Goal: Task Accomplishment & Management: Complete application form

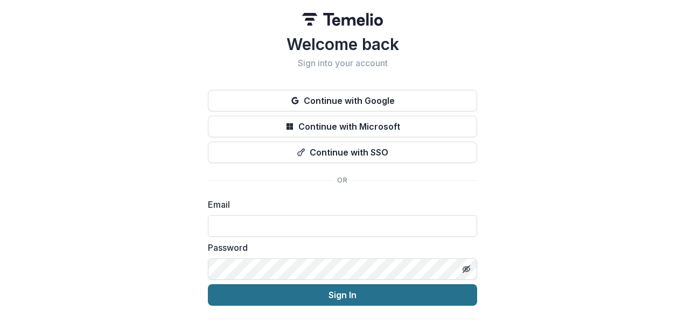
type input "**********"
click at [297, 293] on button "Sign In" at bounding box center [342, 295] width 269 height 22
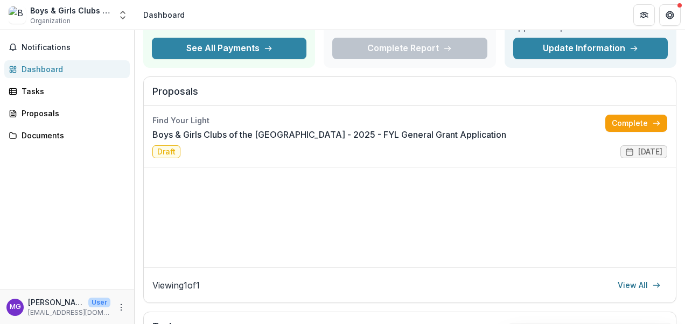
scroll to position [108, 0]
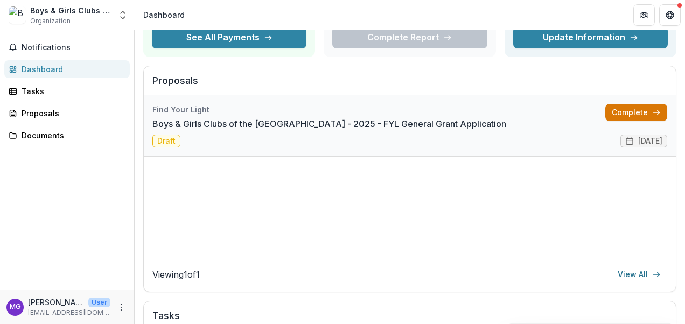
click at [631, 112] on link "Complete" at bounding box center [636, 112] width 62 height 17
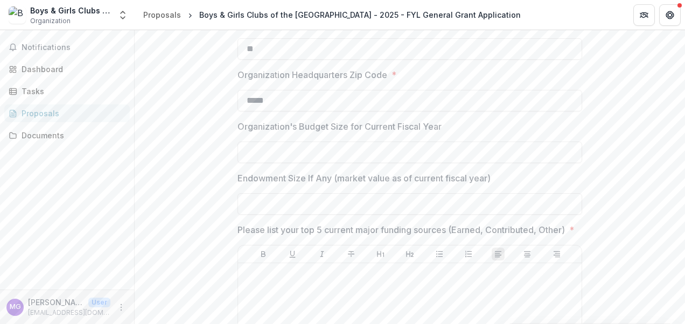
scroll to position [538, 0]
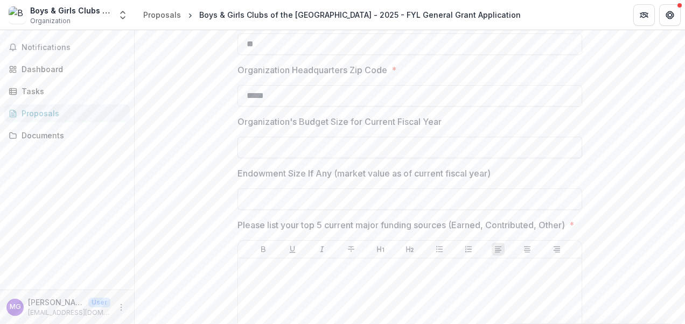
click at [331, 146] on input "Organization's Budget Size for Current Fiscal Year" at bounding box center [409, 148] width 345 height 22
type input "**"
click at [262, 146] on input "**" at bounding box center [409, 148] width 345 height 22
click at [272, 148] on input "**" at bounding box center [409, 148] width 345 height 22
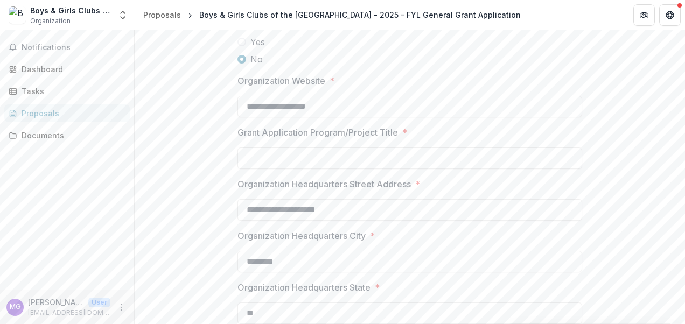
scroll to position [323, 0]
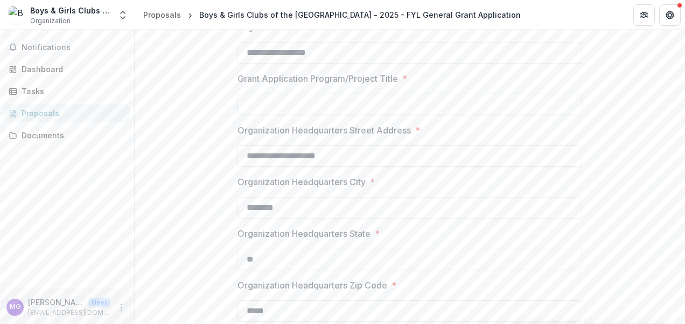
click at [303, 102] on input "Grant Application Program/Project Title *" at bounding box center [409, 105] width 345 height 22
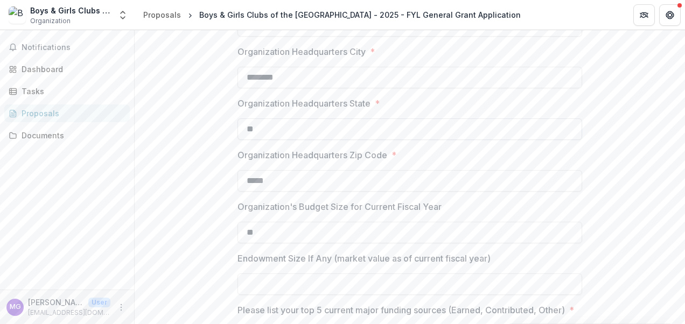
scroll to position [485, 0]
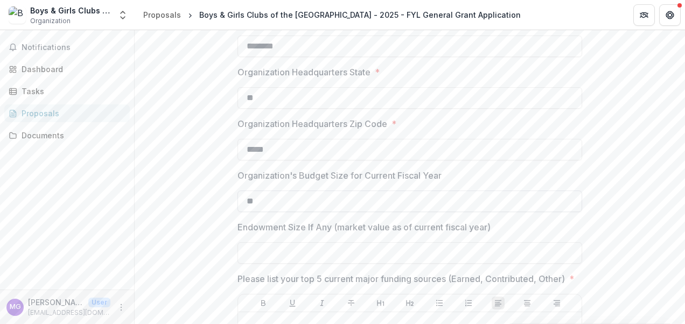
type input "**********"
click at [290, 209] on input "**" at bounding box center [409, 202] width 345 height 22
type input "**********"
click at [268, 255] on input "Endowment Size If Any (market value as of current fiscal year)" at bounding box center [409, 253] width 345 height 22
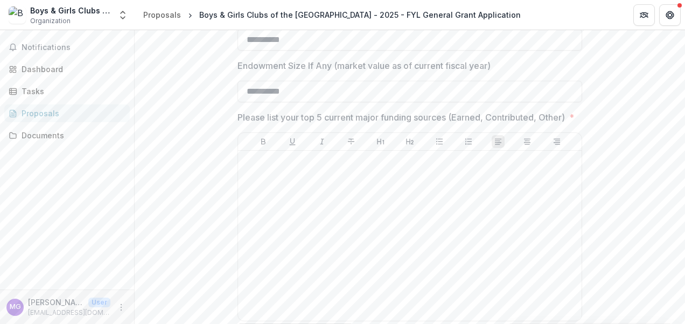
scroll to position [700, 0]
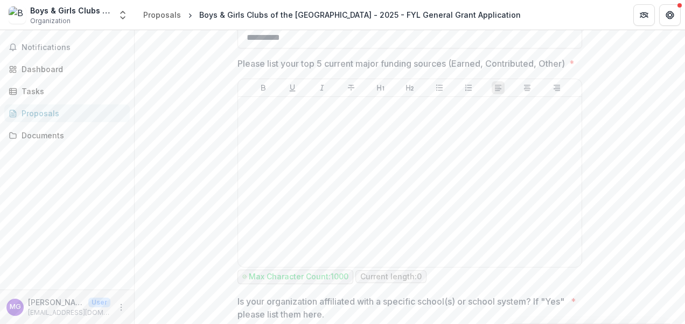
type input "**********"
click at [268, 137] on div at bounding box center [409, 182] width 335 height 162
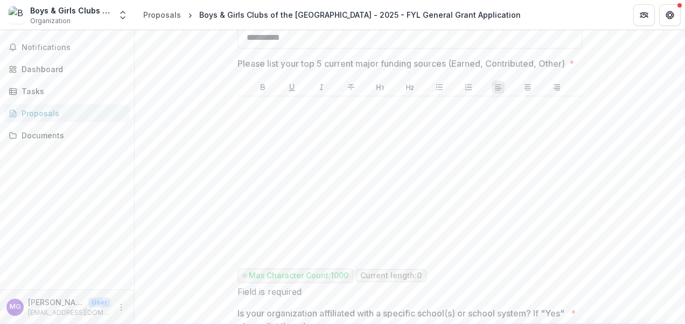
click at [277, 141] on div at bounding box center [410, 182] width 336 height 162
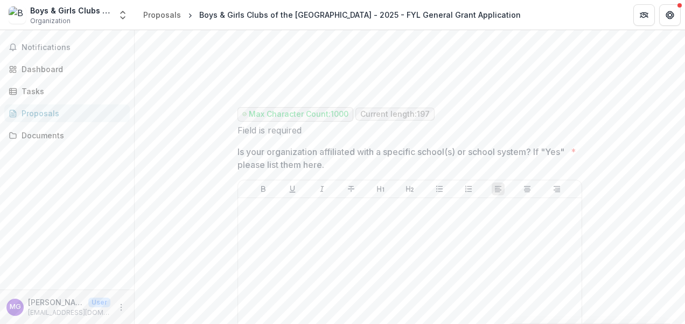
scroll to position [915, 0]
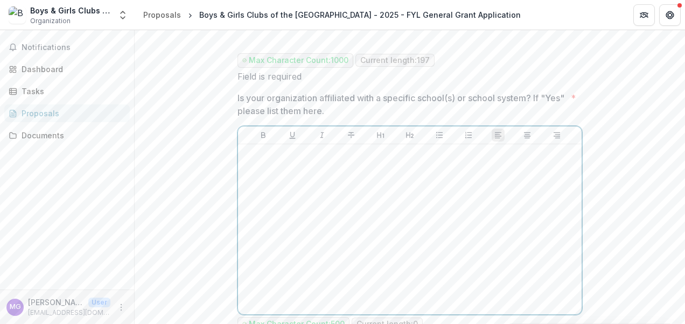
click at [325, 181] on div at bounding box center [409, 230] width 335 height 162
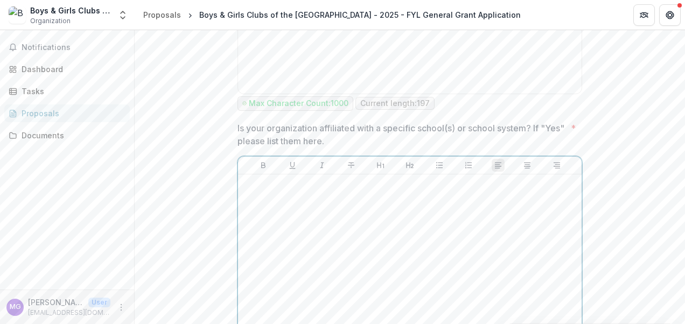
scroll to position [904, 0]
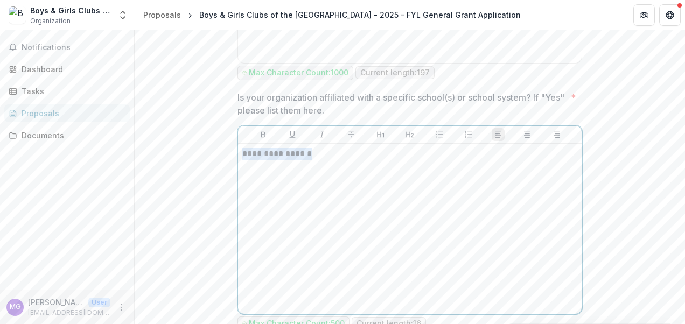
drag, startPoint x: 314, startPoint y: 166, endPoint x: 235, endPoint y: 168, distance: 79.7
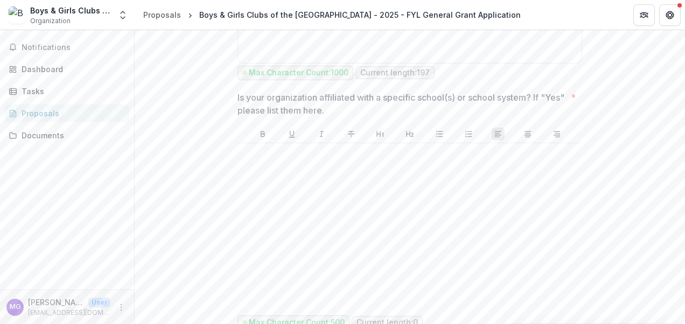
click at [266, 159] on p at bounding box center [409, 154] width 335 height 12
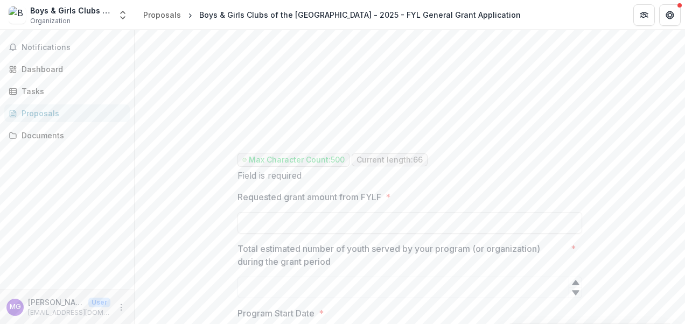
scroll to position [1066, 0]
click at [300, 227] on input "Requested grant amount from FYLF *" at bounding box center [409, 224] width 345 height 22
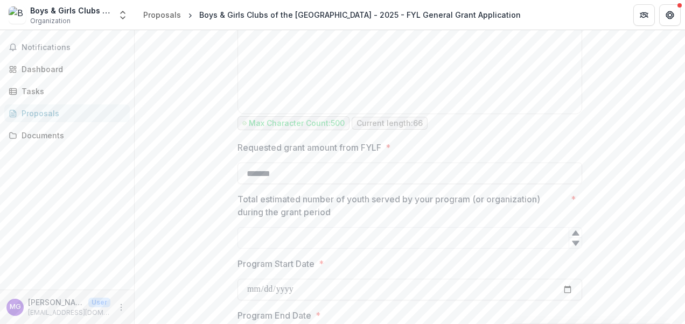
scroll to position [1119, 0]
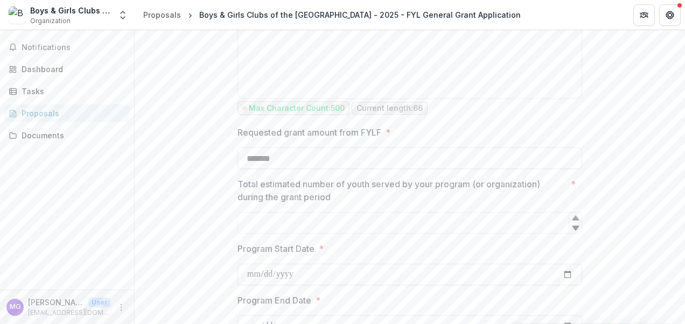
type input "*******"
click at [572, 220] on icon at bounding box center [575, 217] width 7 height 5
type input "*"
click at [573, 220] on icon at bounding box center [575, 217] width 7 height 5
type input "****"
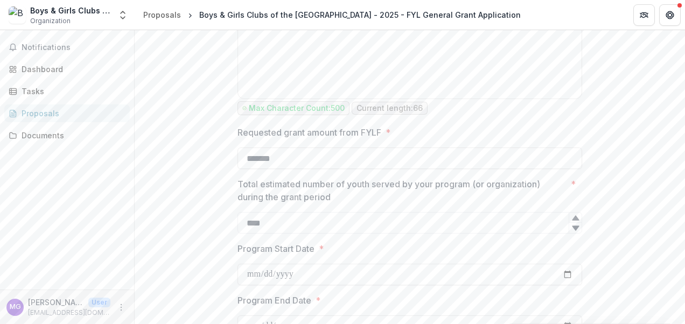
click at [573, 230] on icon at bounding box center [575, 228] width 7 height 5
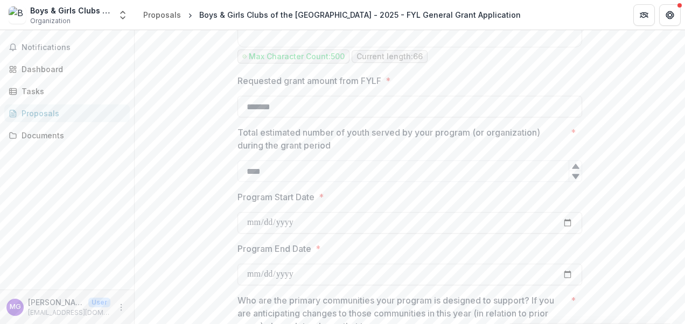
scroll to position [1227, 0]
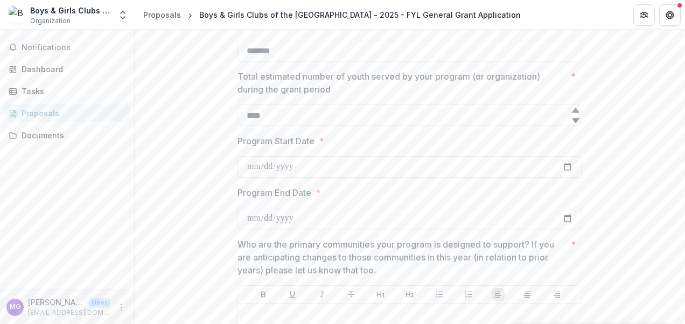
click at [563, 178] on input "Program Start Date *" at bounding box center [409, 167] width 345 height 22
type input "**********"
click at [565, 228] on input "Program End Date *" at bounding box center [409, 219] width 345 height 22
type input "**********"
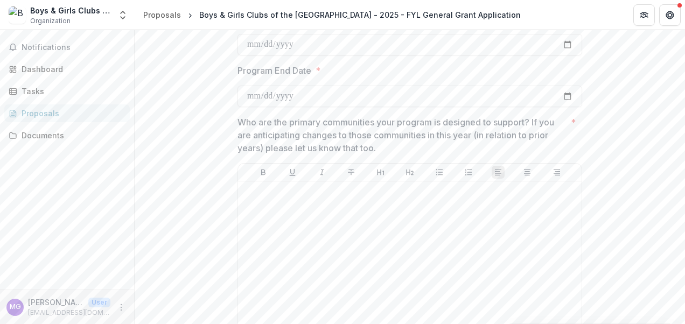
scroll to position [1389, 0]
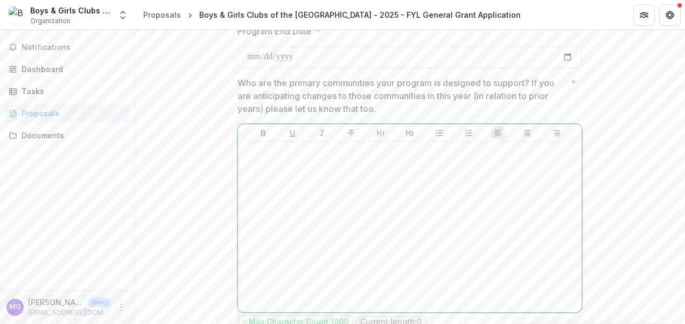
click at [374, 179] on div at bounding box center [409, 227] width 335 height 162
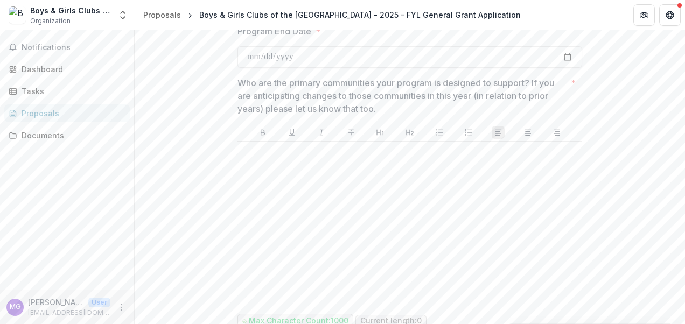
click at [254, 173] on div at bounding box center [410, 227] width 336 height 162
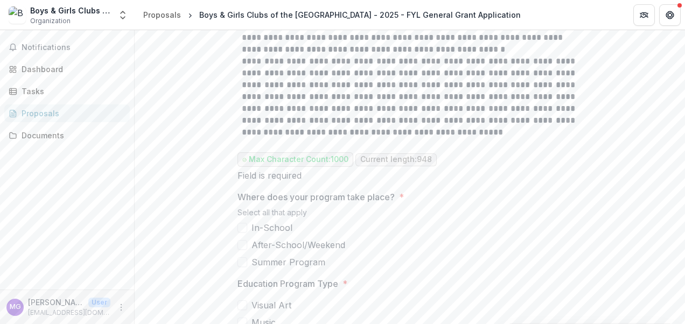
scroll to position [1658, 0]
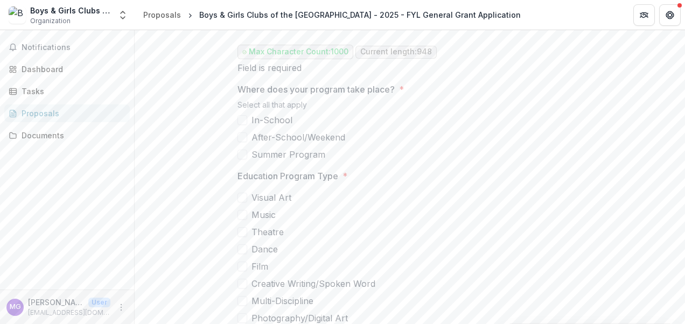
drag, startPoint x: 276, startPoint y: 124, endPoint x: 281, endPoint y: 125, distance: 5.5
click at [276, 124] on span "In-School" at bounding box center [271, 120] width 41 height 13
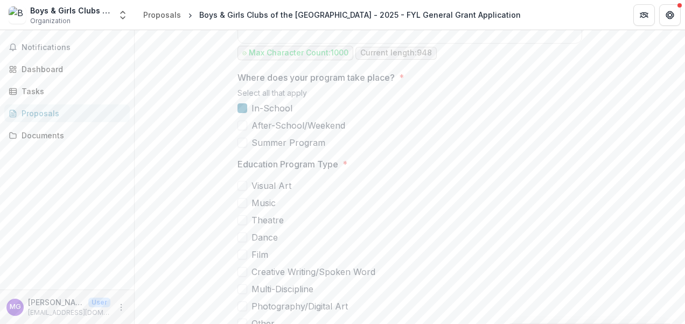
drag, startPoint x: 253, startPoint y: 136, endPoint x: 244, endPoint y: 137, distance: 8.6
click at [252, 132] on span "After-School/Weekend" at bounding box center [298, 125] width 94 height 13
click at [243, 148] on span at bounding box center [242, 143] width 10 height 10
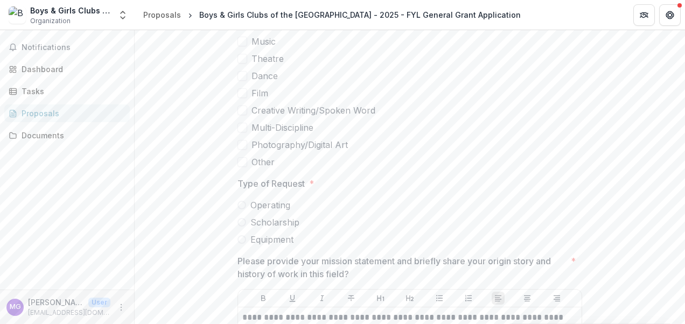
scroll to position [1766, 0]
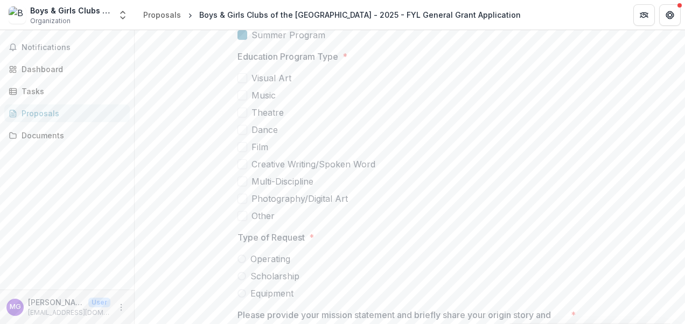
click at [243, 83] on span at bounding box center [242, 78] width 10 height 10
click at [240, 169] on span at bounding box center [242, 164] width 10 height 10
click at [240, 152] on span at bounding box center [242, 147] width 10 height 10
click at [240, 204] on span at bounding box center [242, 199] width 10 height 10
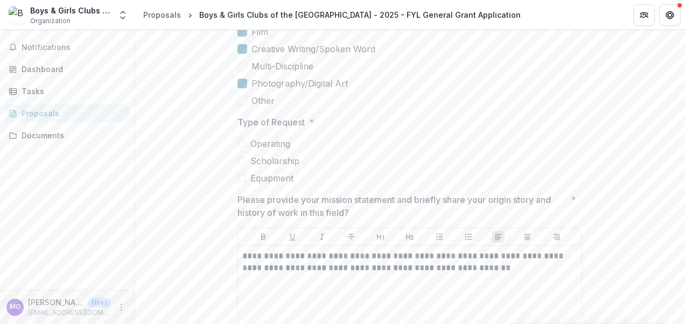
scroll to position [1927, 0]
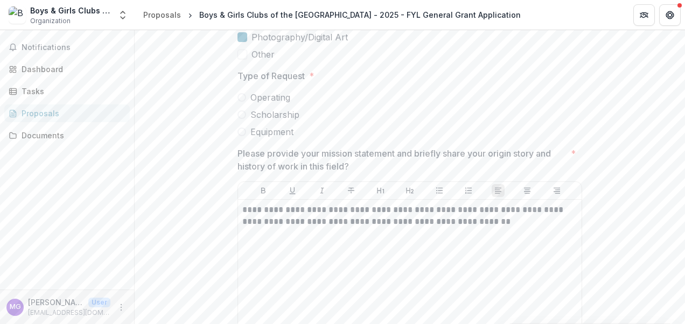
click at [239, 102] on span at bounding box center [241, 97] width 9 height 9
click at [238, 136] on span at bounding box center [241, 132] width 9 height 9
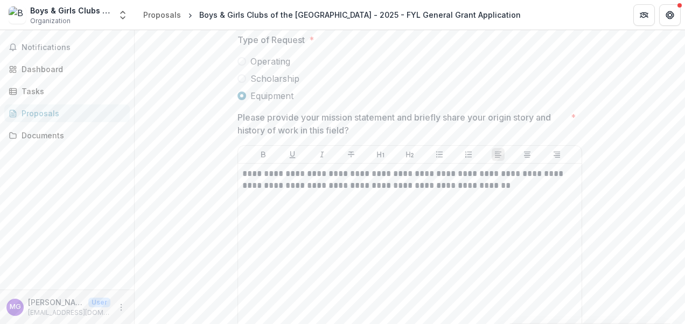
scroll to position [2035, 0]
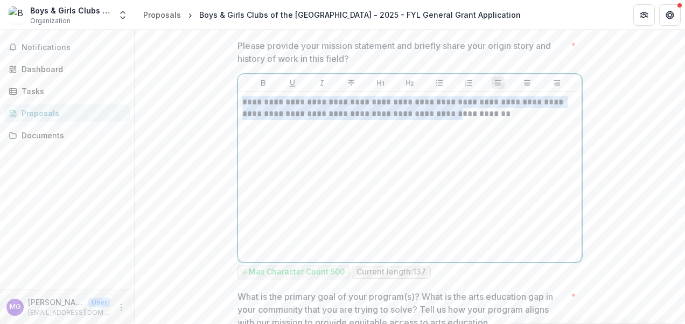
drag, startPoint x: 407, startPoint y: 131, endPoint x: 235, endPoint y: 111, distance: 173.5
click at [235, 111] on div "**********" at bounding box center [410, 229] width 362 height 4133
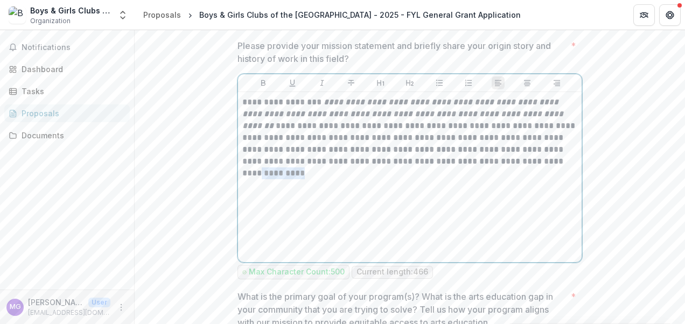
drag, startPoint x: 503, startPoint y: 171, endPoint x: 460, endPoint y: 172, distance: 42.6
click at [460, 167] on p "**********" at bounding box center [409, 131] width 335 height 71
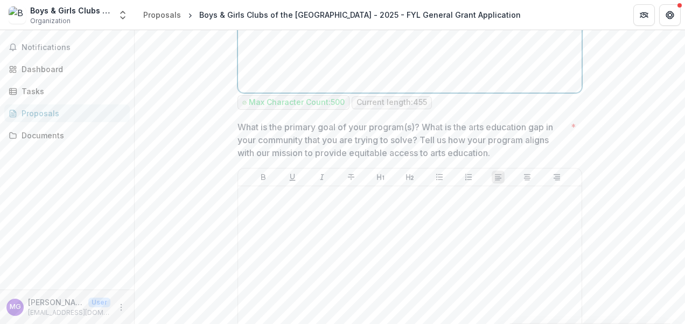
scroll to position [2250, 0]
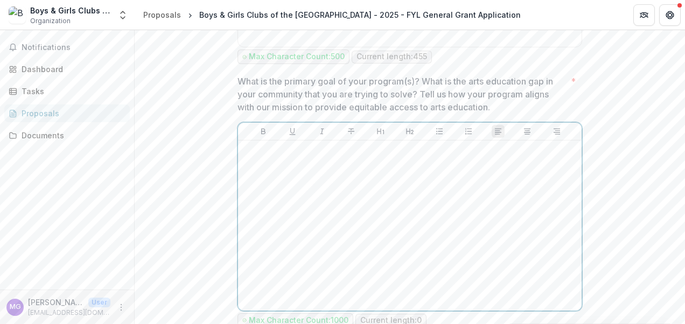
click at [263, 170] on div at bounding box center [409, 226] width 335 height 162
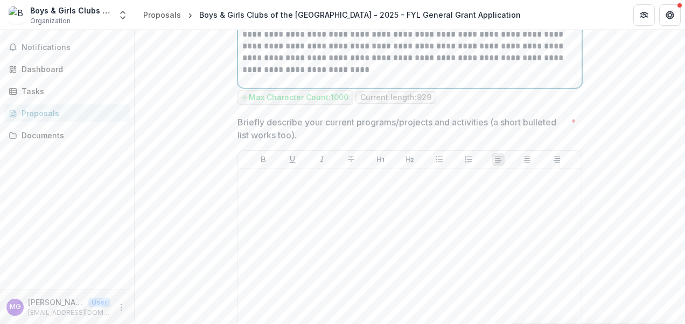
scroll to position [2519, 0]
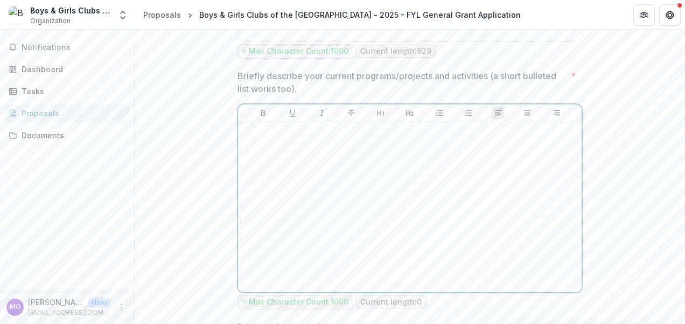
click at [315, 158] on div at bounding box center [409, 208] width 335 height 162
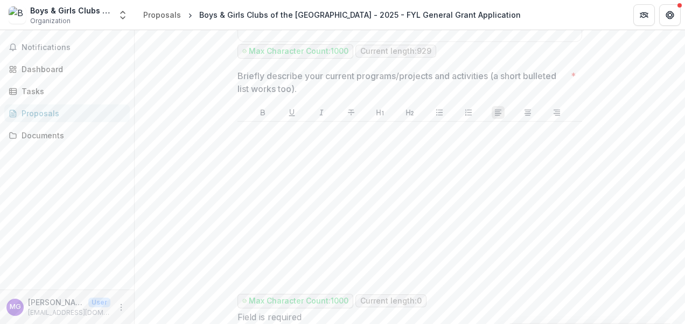
click at [274, 149] on div at bounding box center [410, 207] width 336 height 162
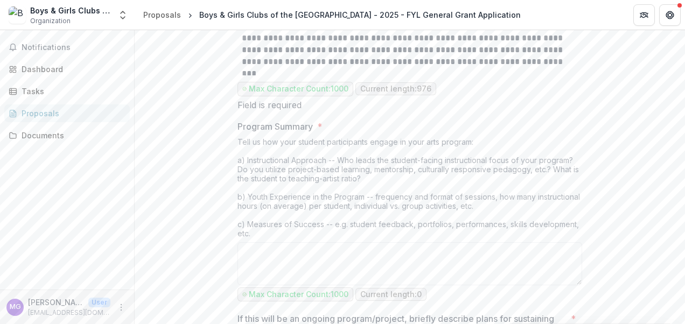
scroll to position [2789, 0]
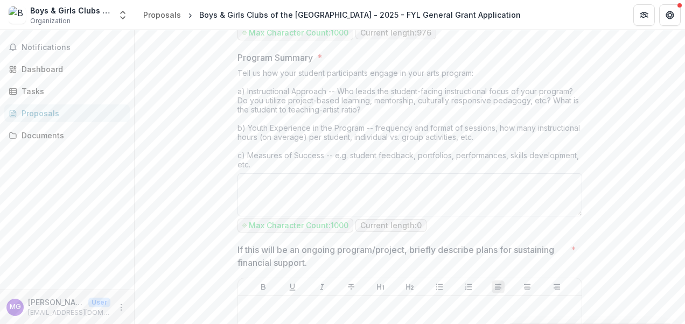
click at [262, 191] on textarea "Program Summary *" at bounding box center [409, 194] width 345 height 43
paste textarea "**********"
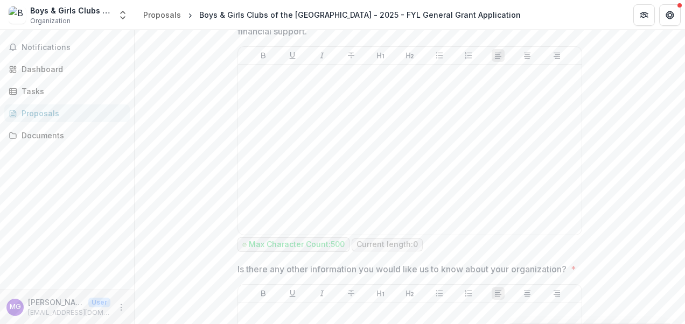
scroll to position [3004, 0]
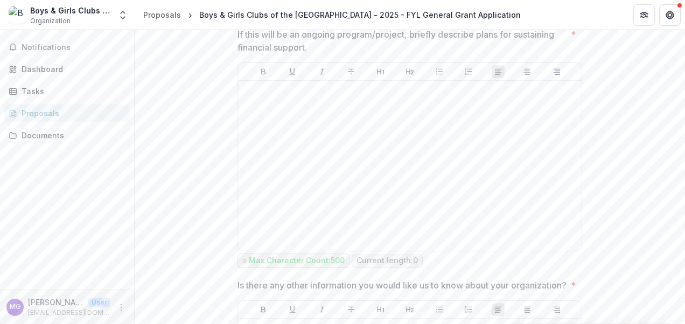
type textarea "**********"
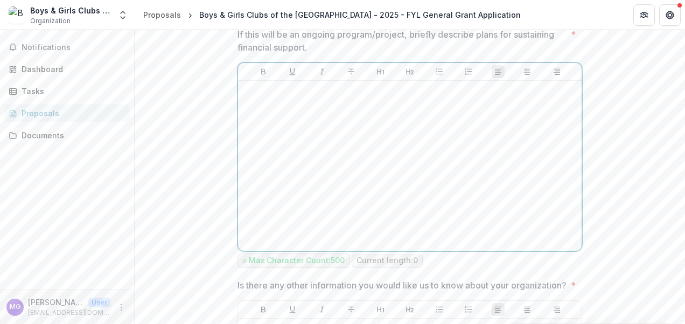
click at [248, 104] on div at bounding box center [409, 166] width 335 height 162
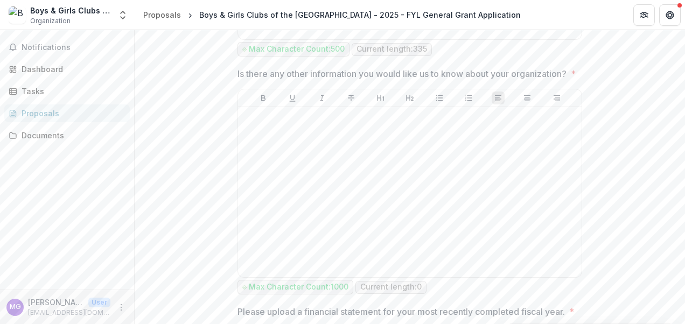
scroll to position [3219, 0]
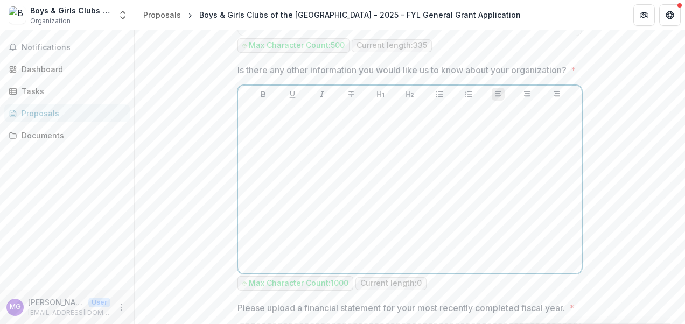
drag, startPoint x: 290, startPoint y: 165, endPoint x: 276, endPoint y: 165, distance: 14.0
click at [290, 165] on div at bounding box center [409, 189] width 335 height 162
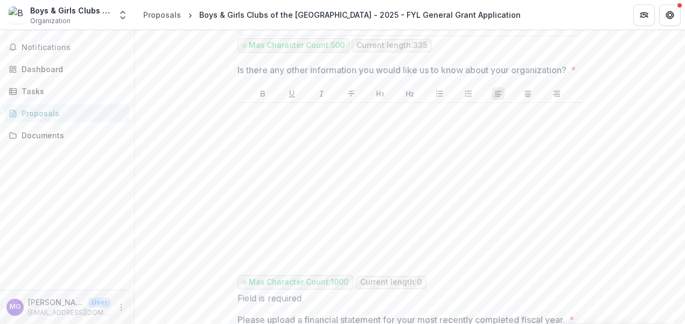
click at [263, 143] on div at bounding box center [410, 188] width 336 height 162
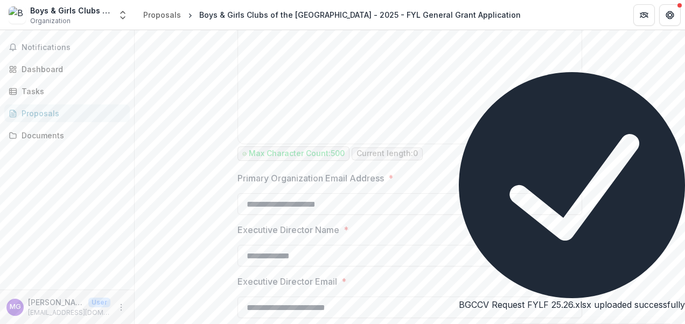
scroll to position [3866, 0]
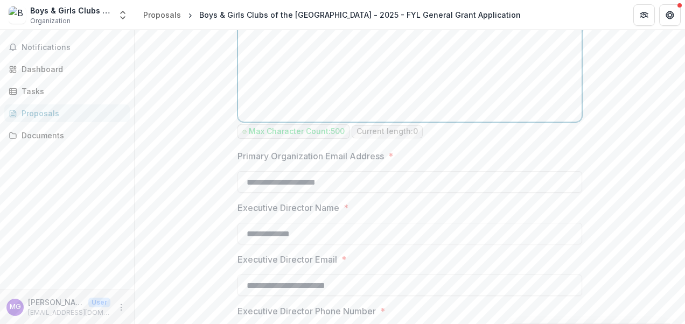
click at [284, 117] on div at bounding box center [409, 37] width 335 height 162
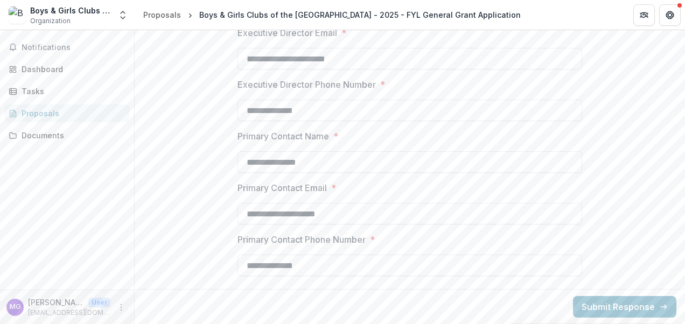
scroll to position [4249, 0]
click at [628, 309] on button "Submit Response" at bounding box center [624, 307] width 103 height 22
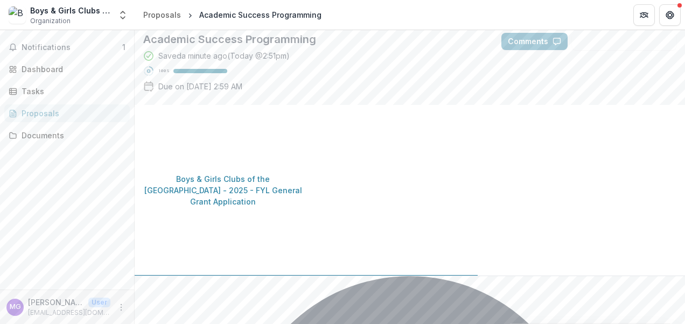
scroll to position [0, 0]
click at [328, 88] on div "Saved 2 minutes ago ( Today @ 2:51pm ) 100 % Due on Nov 15, 2025, 2:59 AM" at bounding box center [313, 73] width 341 height 46
click at [54, 46] on span "Notifications" at bounding box center [72, 47] width 101 height 9
